Goal: Transaction & Acquisition: Purchase product/service

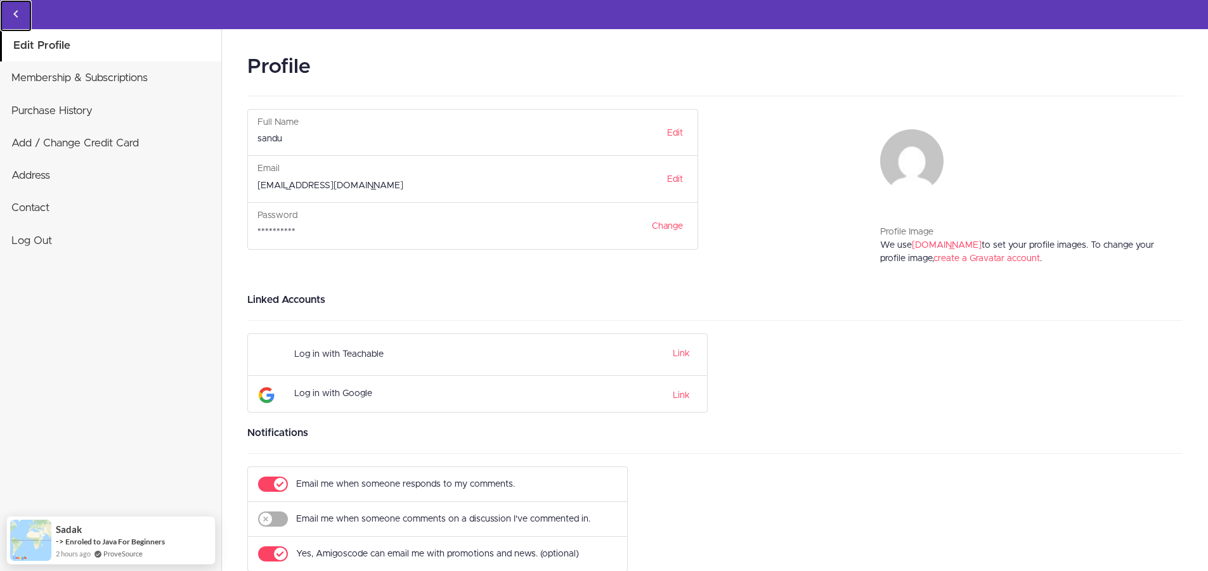
click at [17, 18] on use "Back to courses" at bounding box center [15, 14] width 4 height 8
click at [18, 11] on icon "Back to courses" at bounding box center [15, 13] width 15 height 15
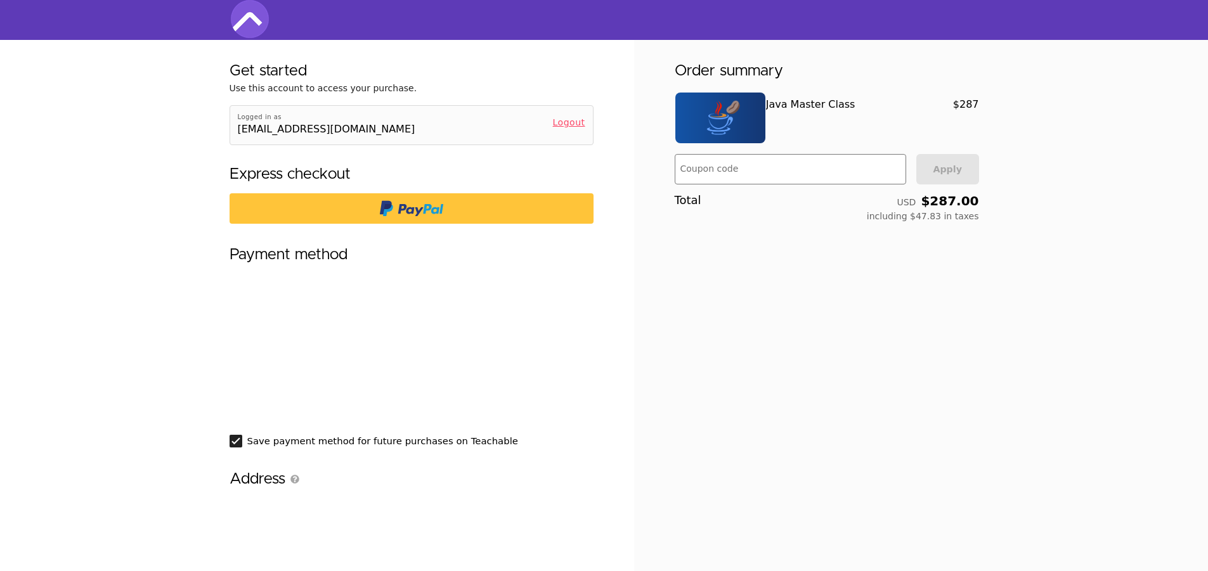
click at [259, 22] on img at bounding box center [250, 19] width 38 height 38
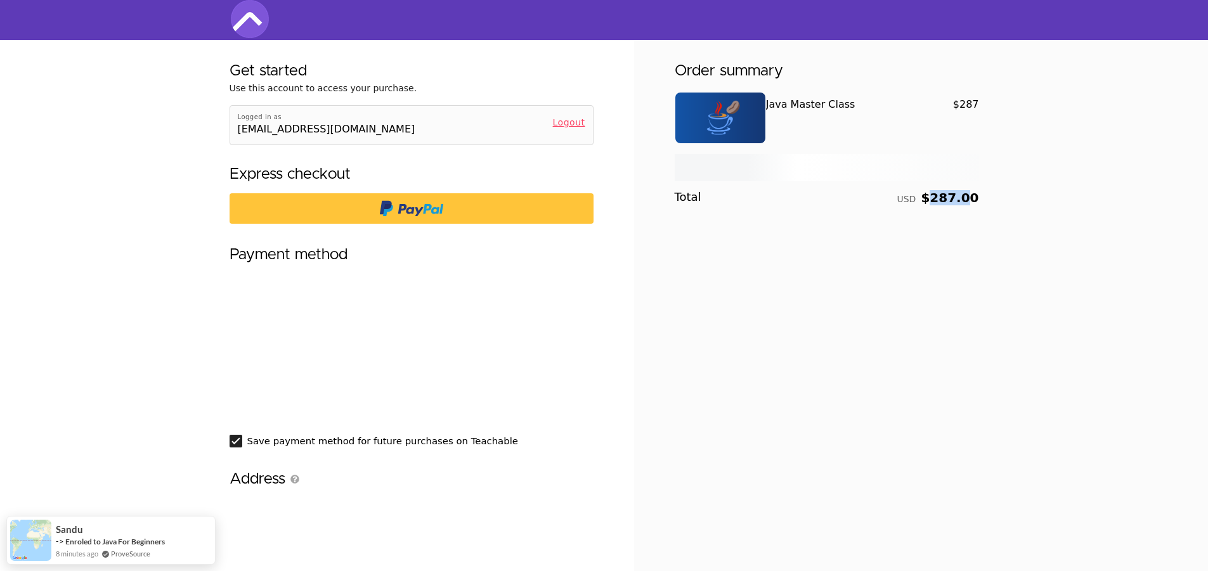
drag, startPoint x: 939, startPoint y: 200, endPoint x: 974, endPoint y: 197, distance: 35.6
click at [974, 197] on div "USD $287.00" at bounding box center [937, 197] width 82 height 13
click at [967, 197] on div "USD $287.00" at bounding box center [937, 197] width 82 height 13
click at [719, 169] on input "Coupon code" at bounding box center [788, 170] width 217 height 25
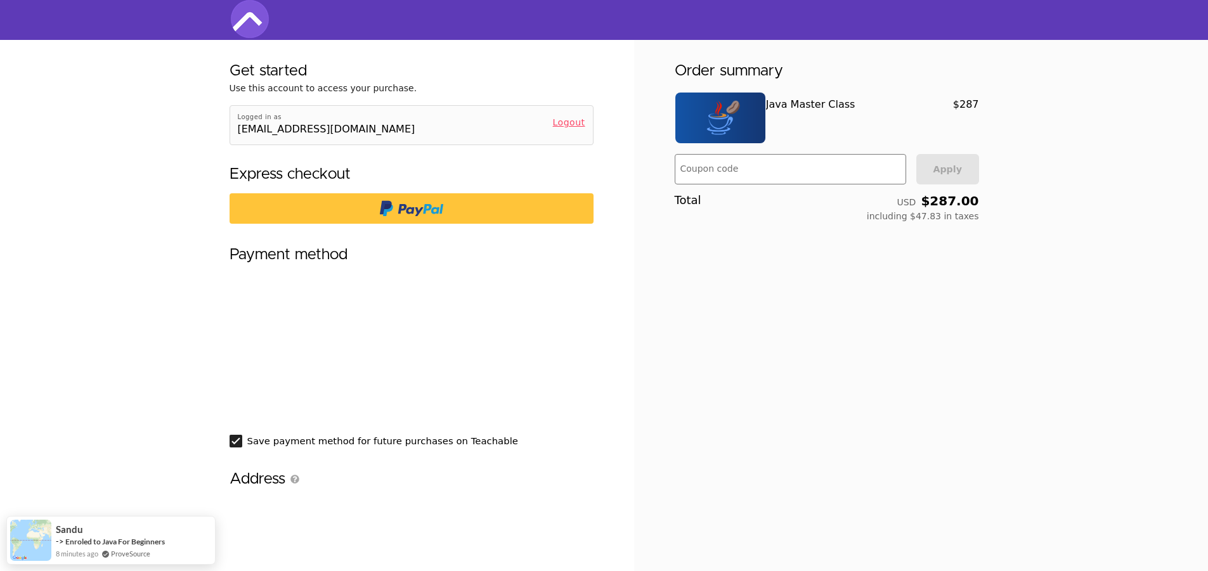
drag, startPoint x: 243, startPoint y: 11, endPoint x: 252, endPoint y: 8, distance: 9.7
click at [243, 11] on img at bounding box center [250, 19] width 38 height 38
